Goal: Information Seeking & Learning: Stay updated

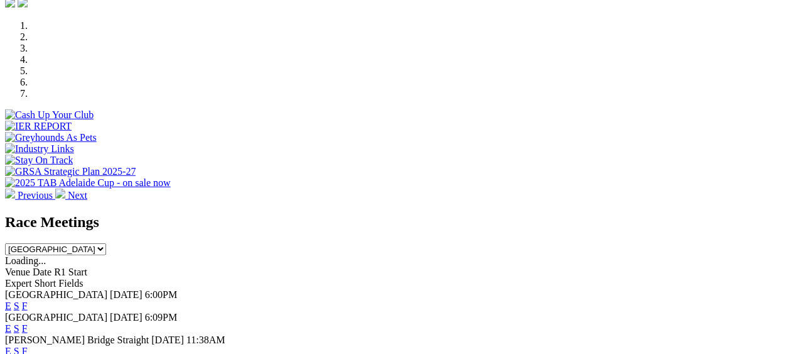
scroll to position [502, 0]
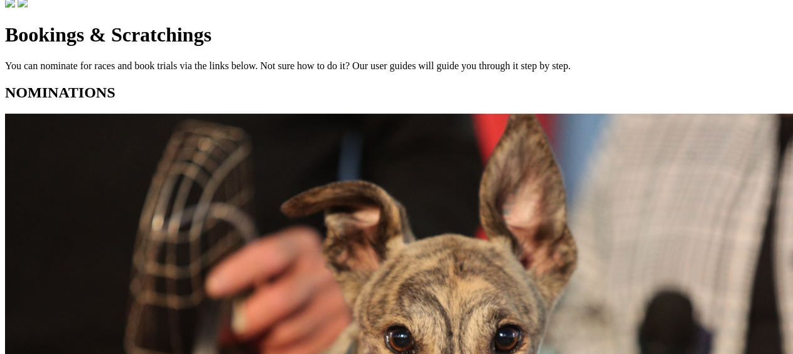
scroll to position [440, 0]
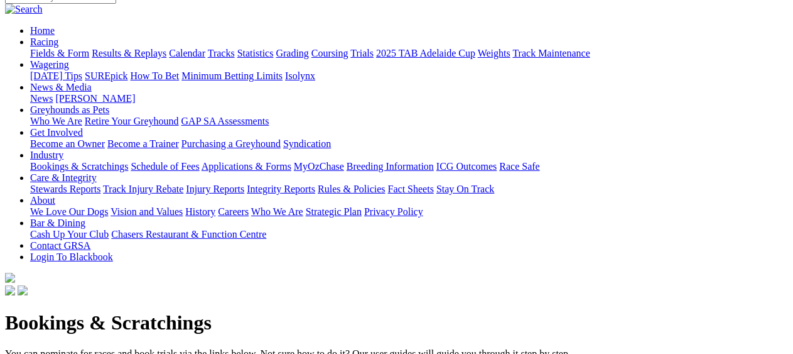
scroll to position [0, 0]
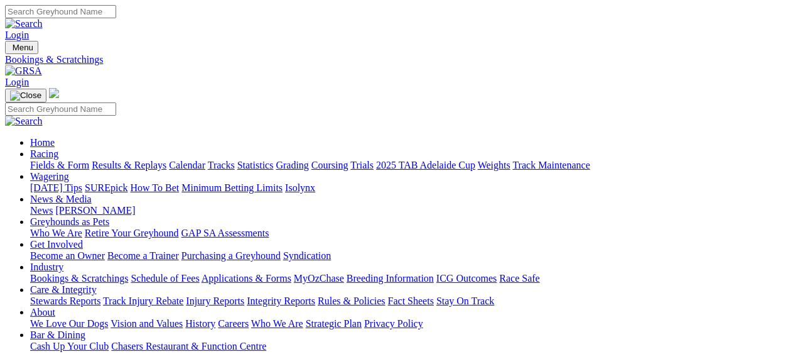
click at [160, 160] on link "Results & Replays" at bounding box center [129, 165] width 75 height 11
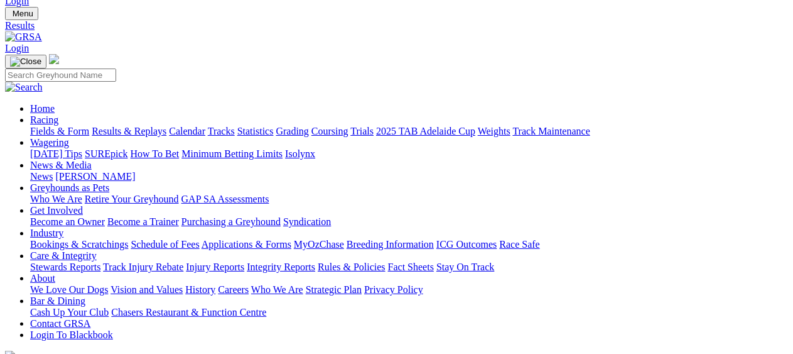
scroll to position [126, 0]
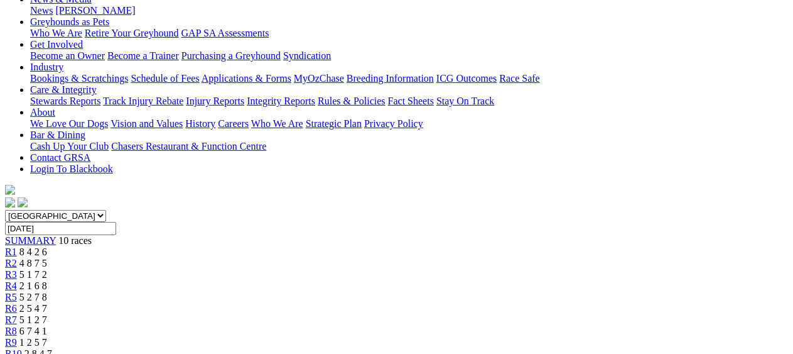
scroll to position [188, 0]
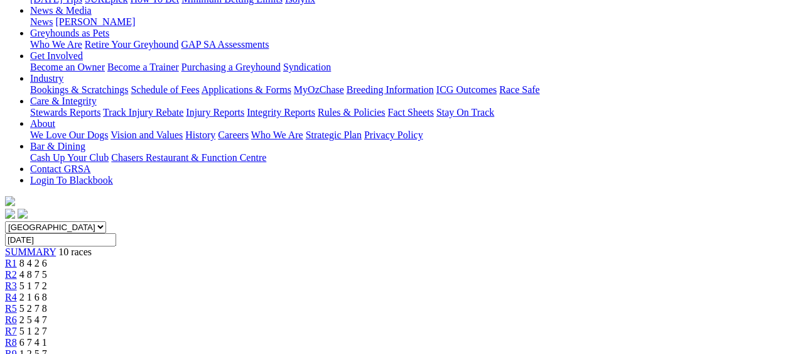
click at [47, 269] on span "4 8 7 5" at bounding box center [33, 274] width 28 height 11
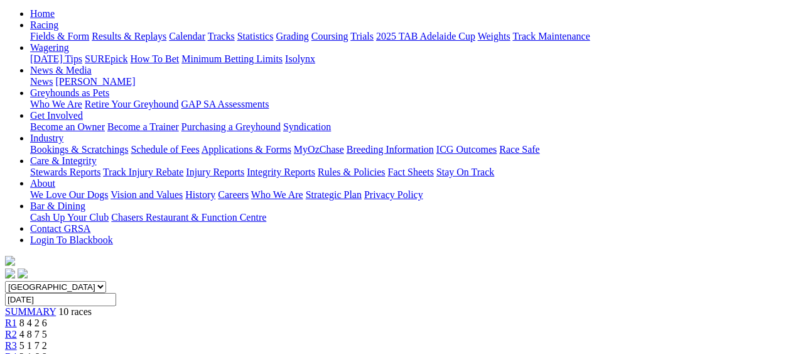
scroll to position [63, 0]
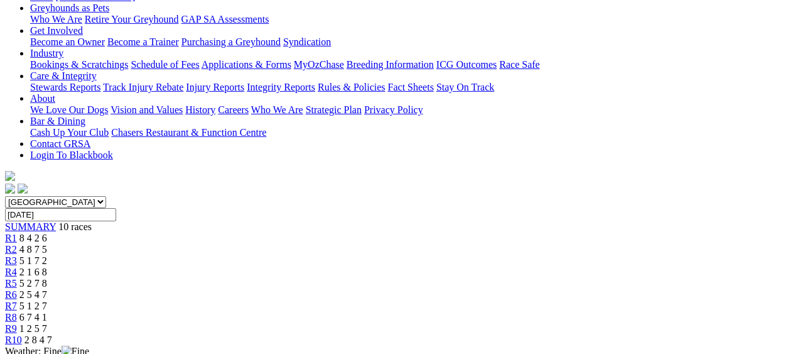
scroll to position [63, 0]
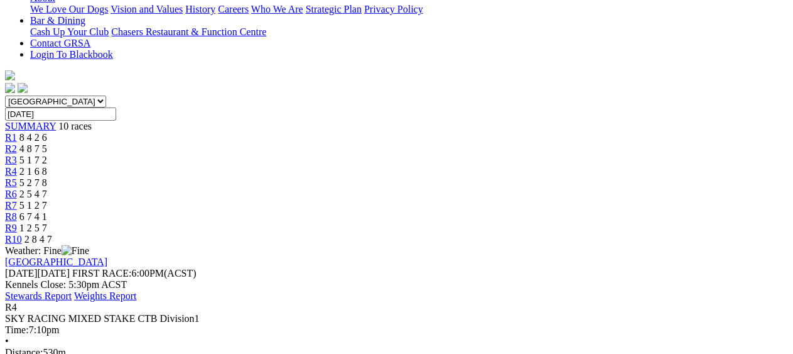
scroll to position [63, 0]
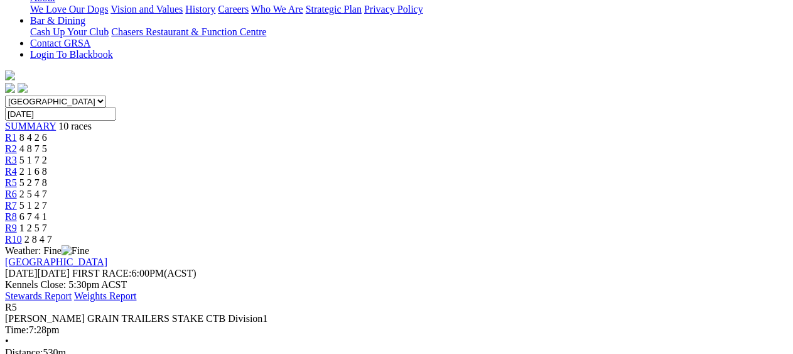
scroll to position [188, 0]
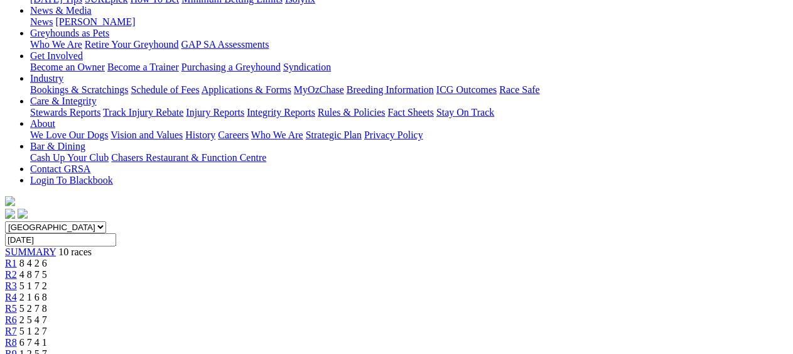
click at [17, 314] on link "R6" at bounding box center [11, 319] width 12 height 11
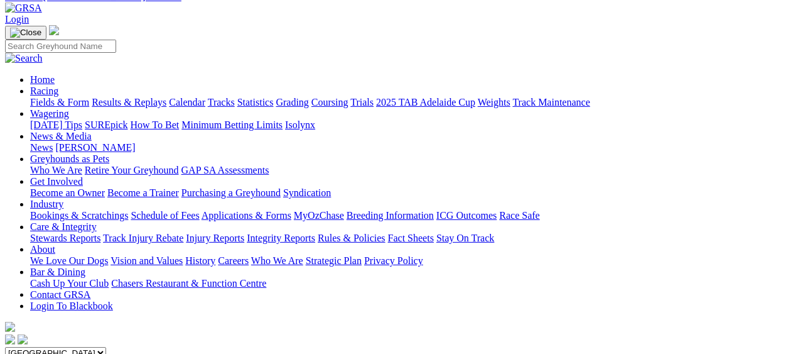
scroll to position [63, 0]
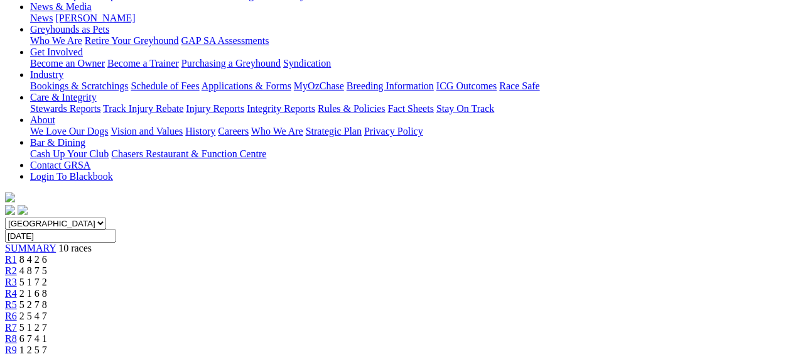
scroll to position [126, 0]
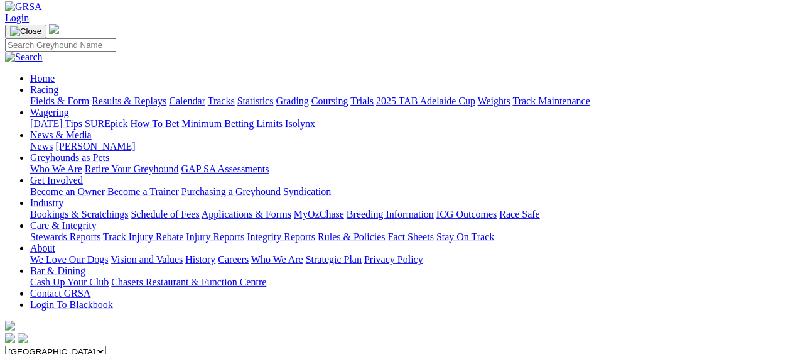
scroll to position [63, 0]
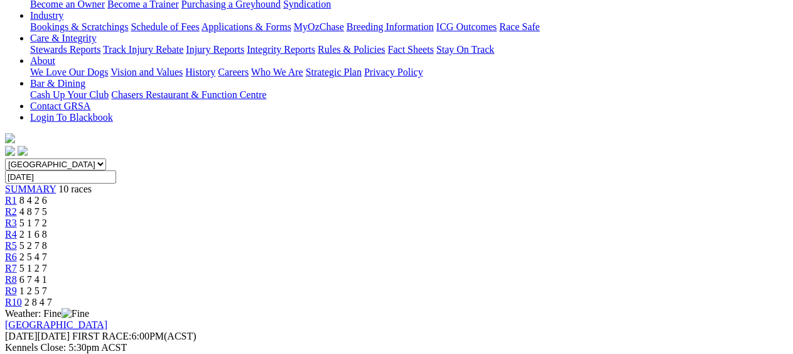
scroll to position [314, 0]
